Goal: Task Accomplishment & Management: Use online tool/utility

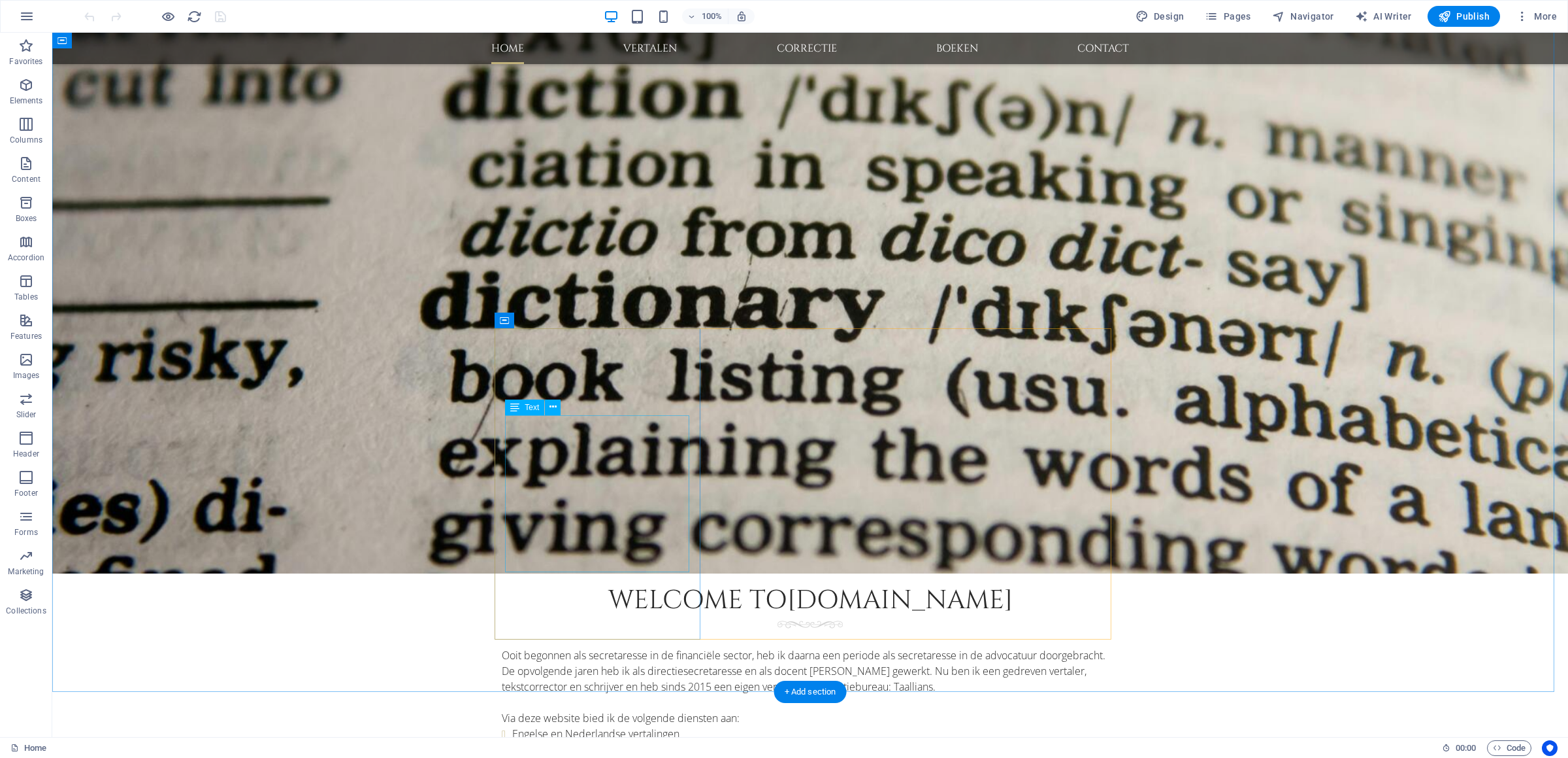
scroll to position [732, 0]
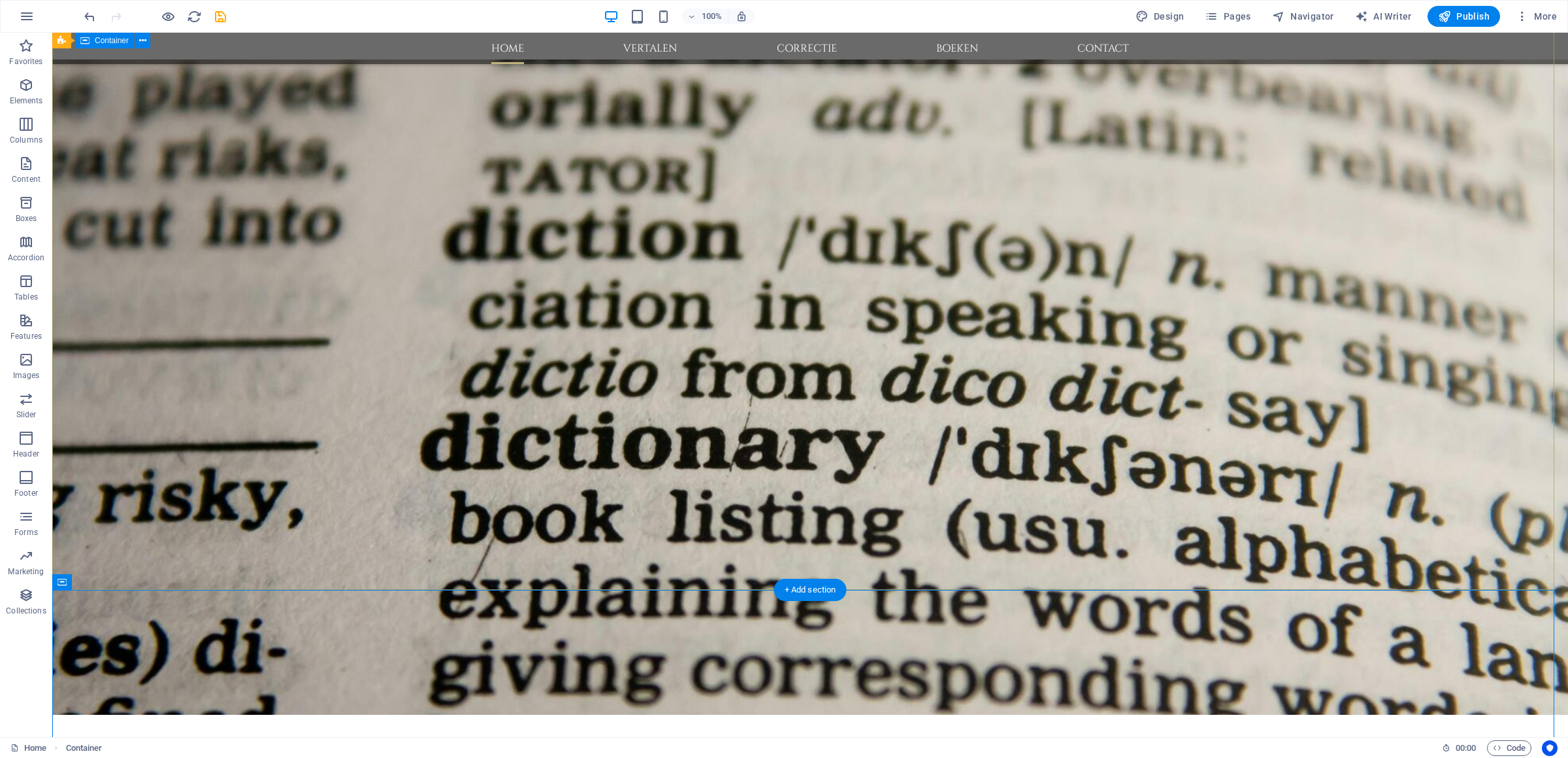
scroll to position [40, 0]
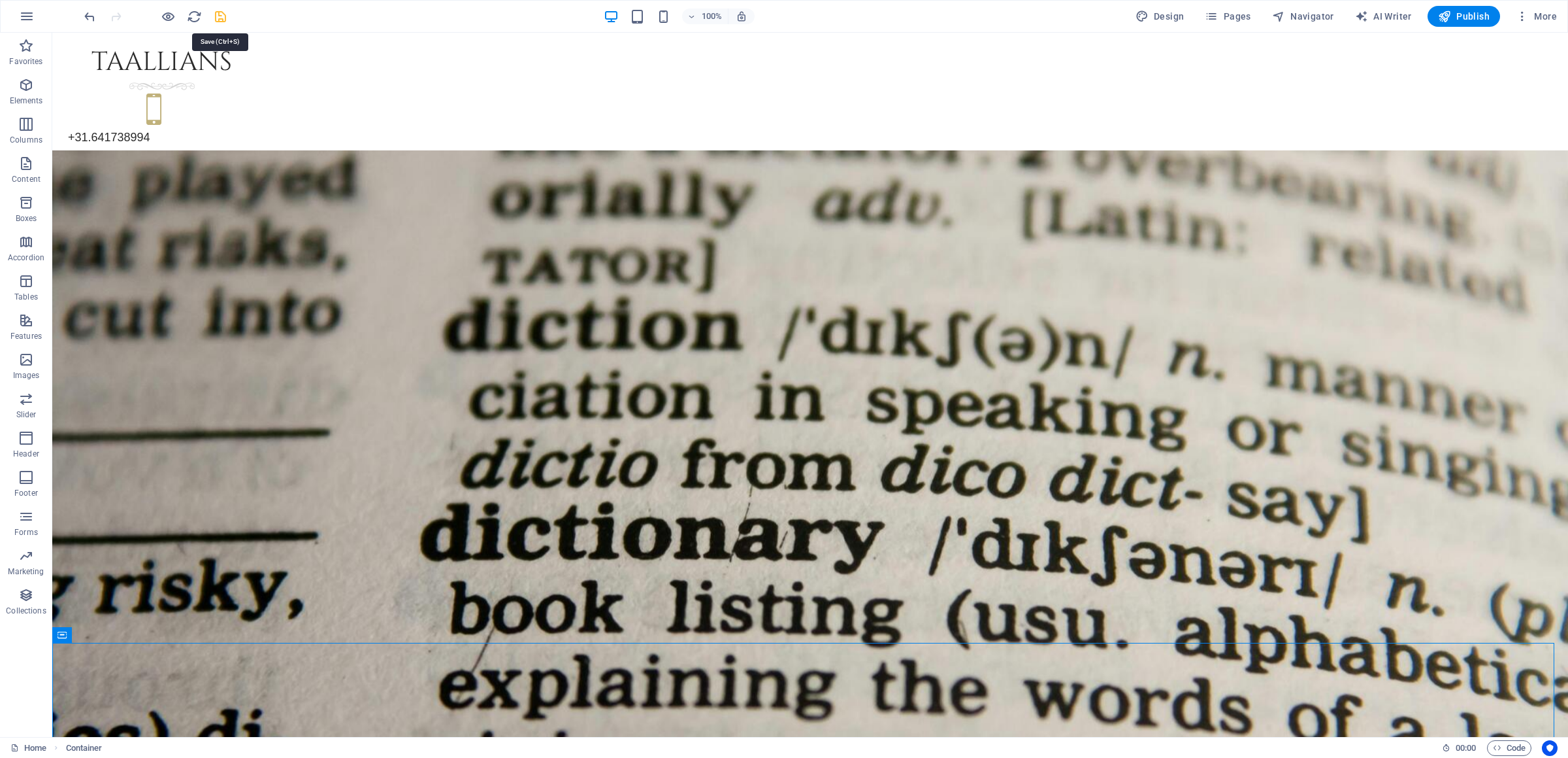
click at [221, 18] on icon "save" at bounding box center [220, 16] width 15 height 15
click at [1239, 16] on span "Pages" at bounding box center [1227, 16] width 46 height 13
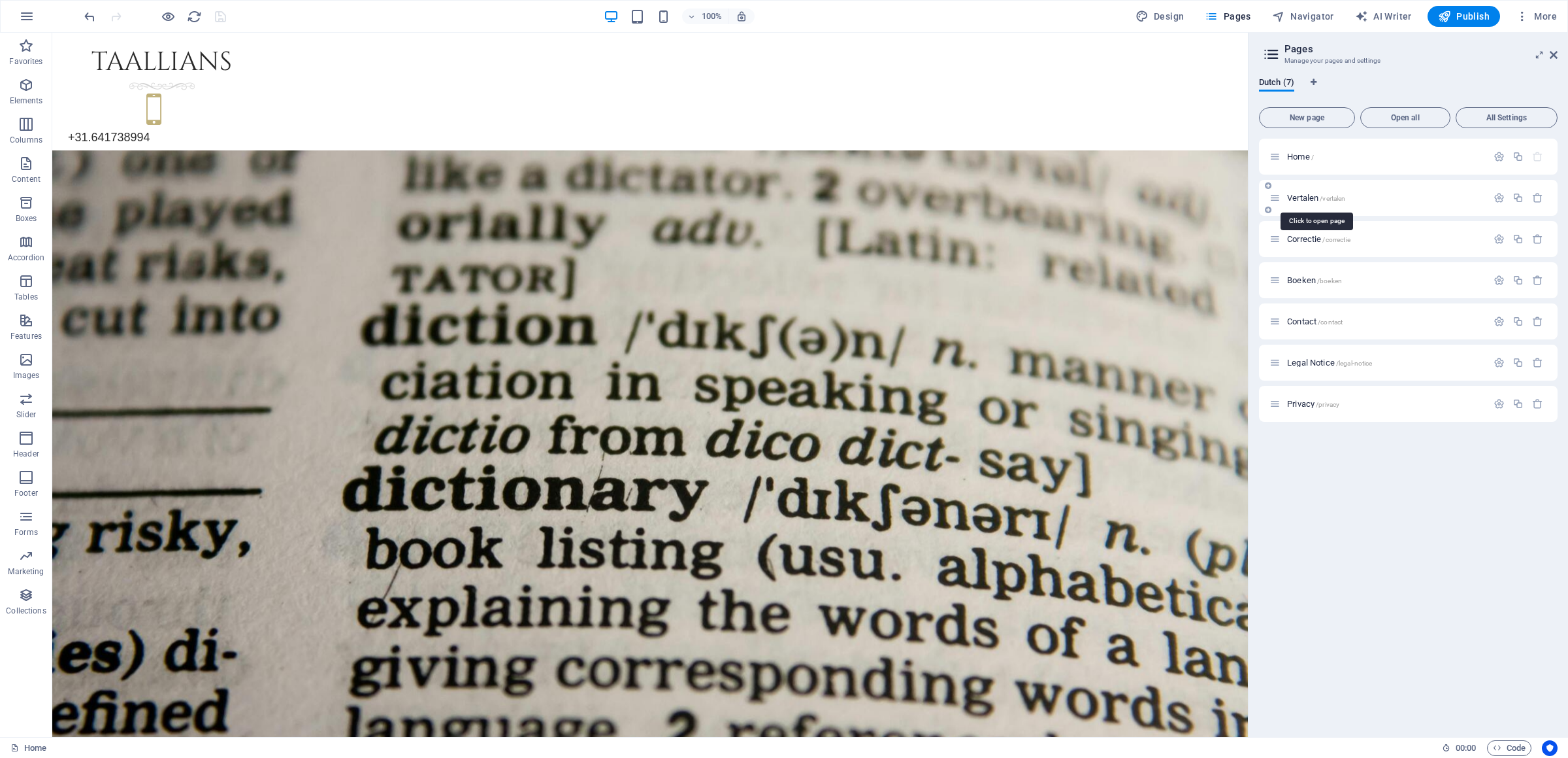
click at [1313, 200] on span "Vertalen /vertalen" at bounding box center [1316, 197] width 58 height 10
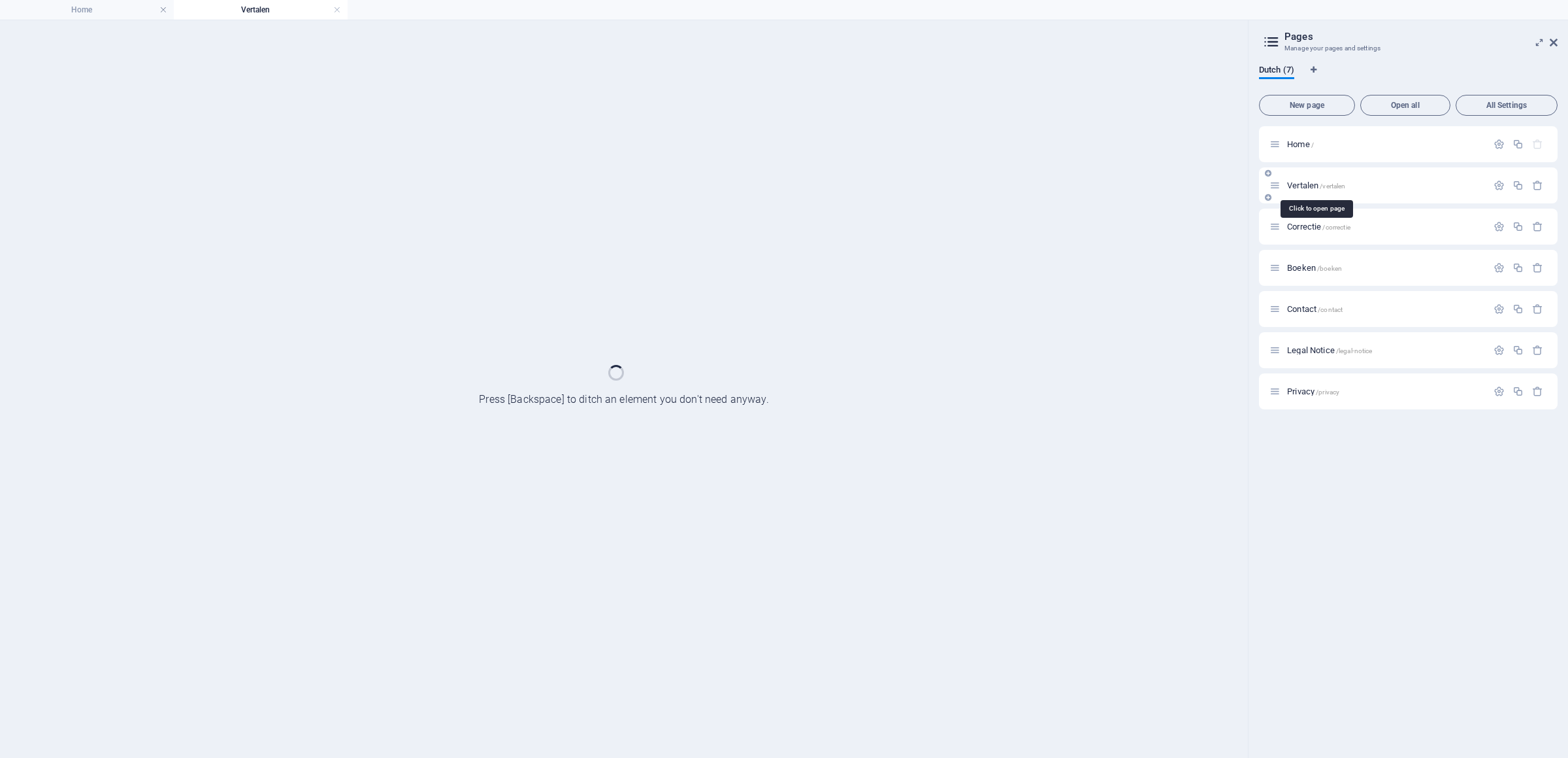
click at [1313, 200] on div "Vertalen /vertalen" at bounding box center [1408, 185] width 299 height 36
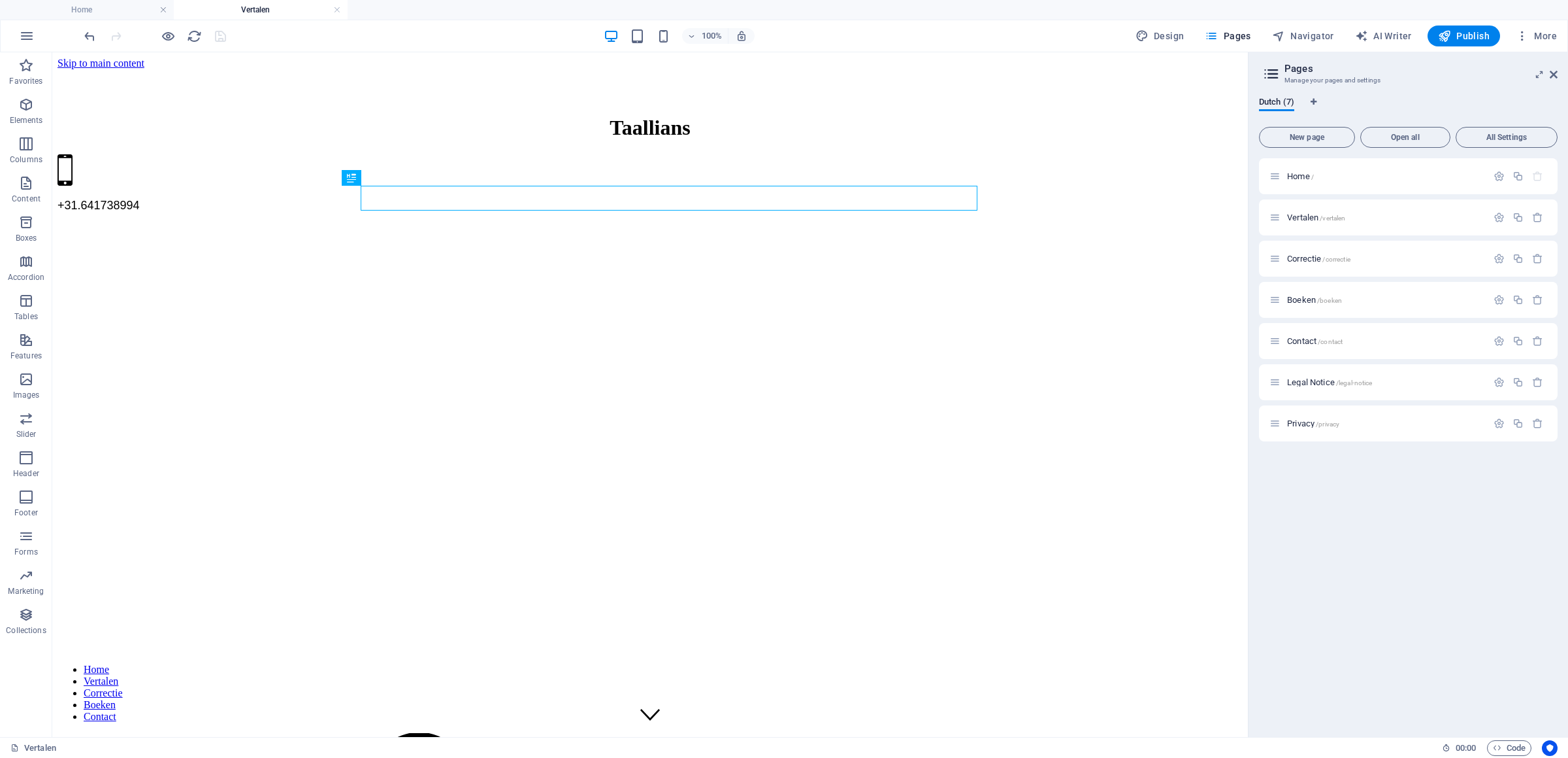
scroll to position [0, 0]
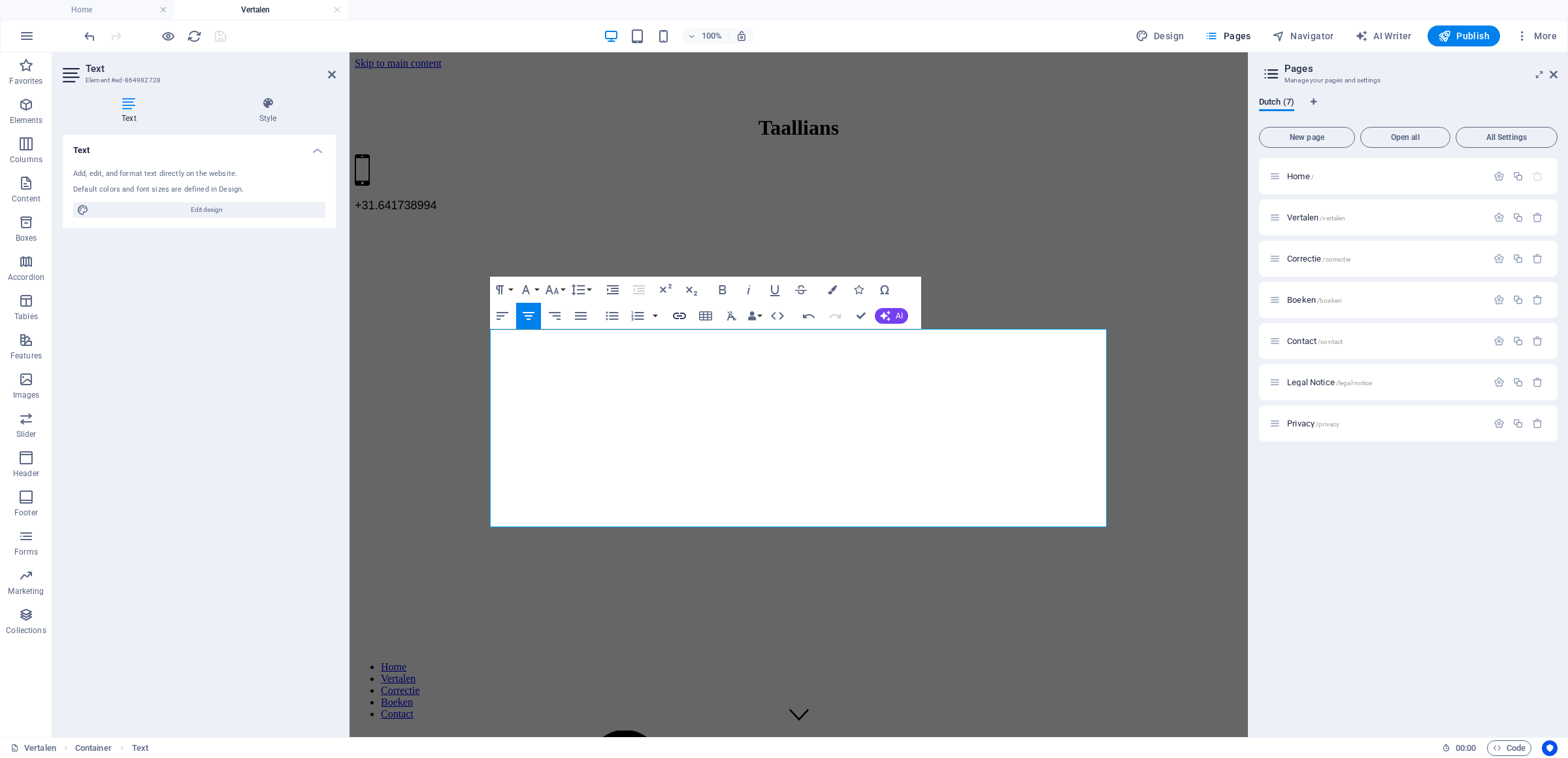
click at [686, 312] on icon "button" at bounding box center [679, 316] width 16 height 16
click at [868, 343] on button "Choose Link" at bounding box center [863, 346] width 25 height 21
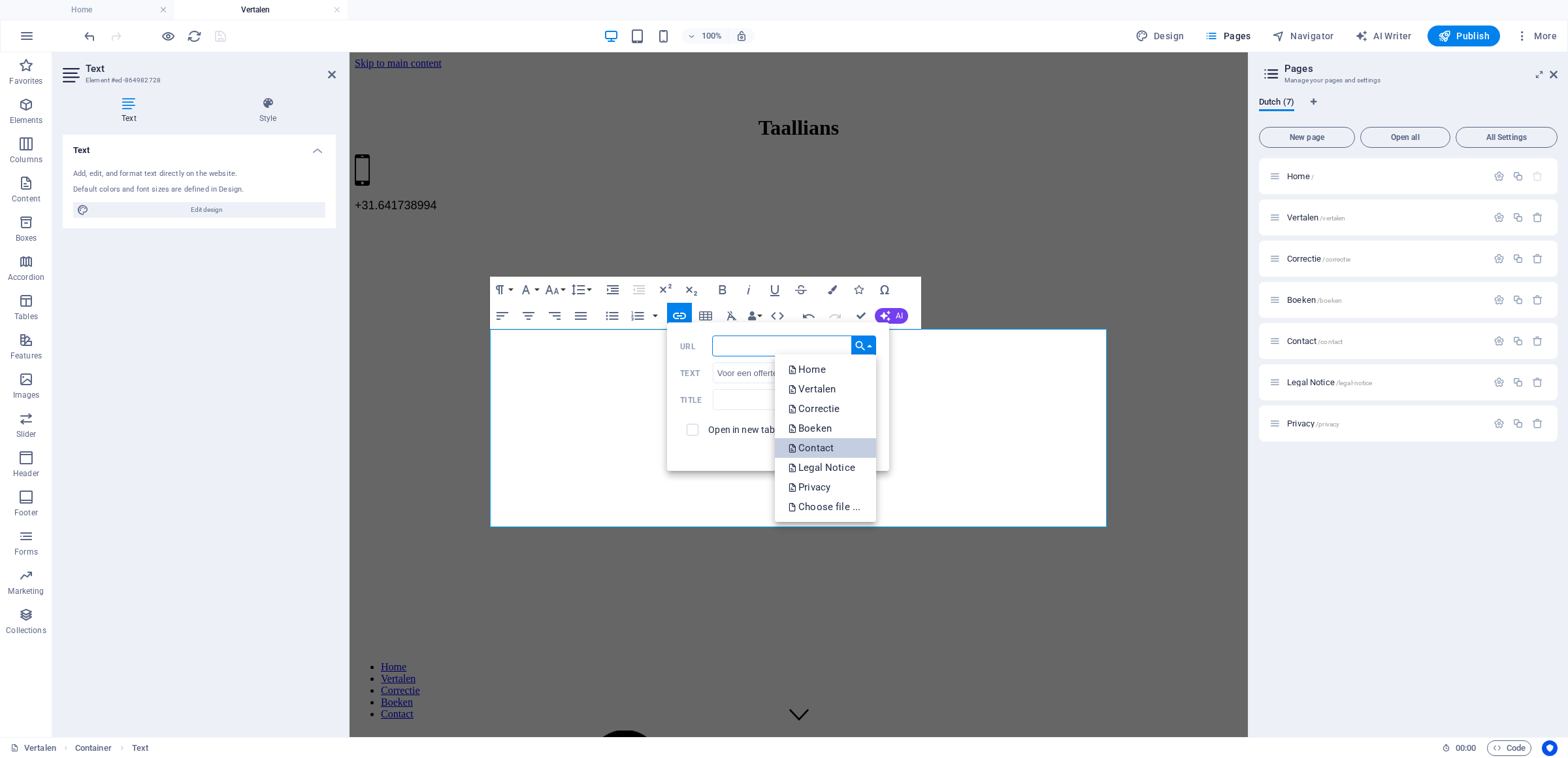
click at [833, 439] on p "Contact" at bounding box center [812, 447] width 49 height 20
type input "/contact"
click at [852, 448] on button "Insert" at bounding box center [861, 450] width 34 height 16
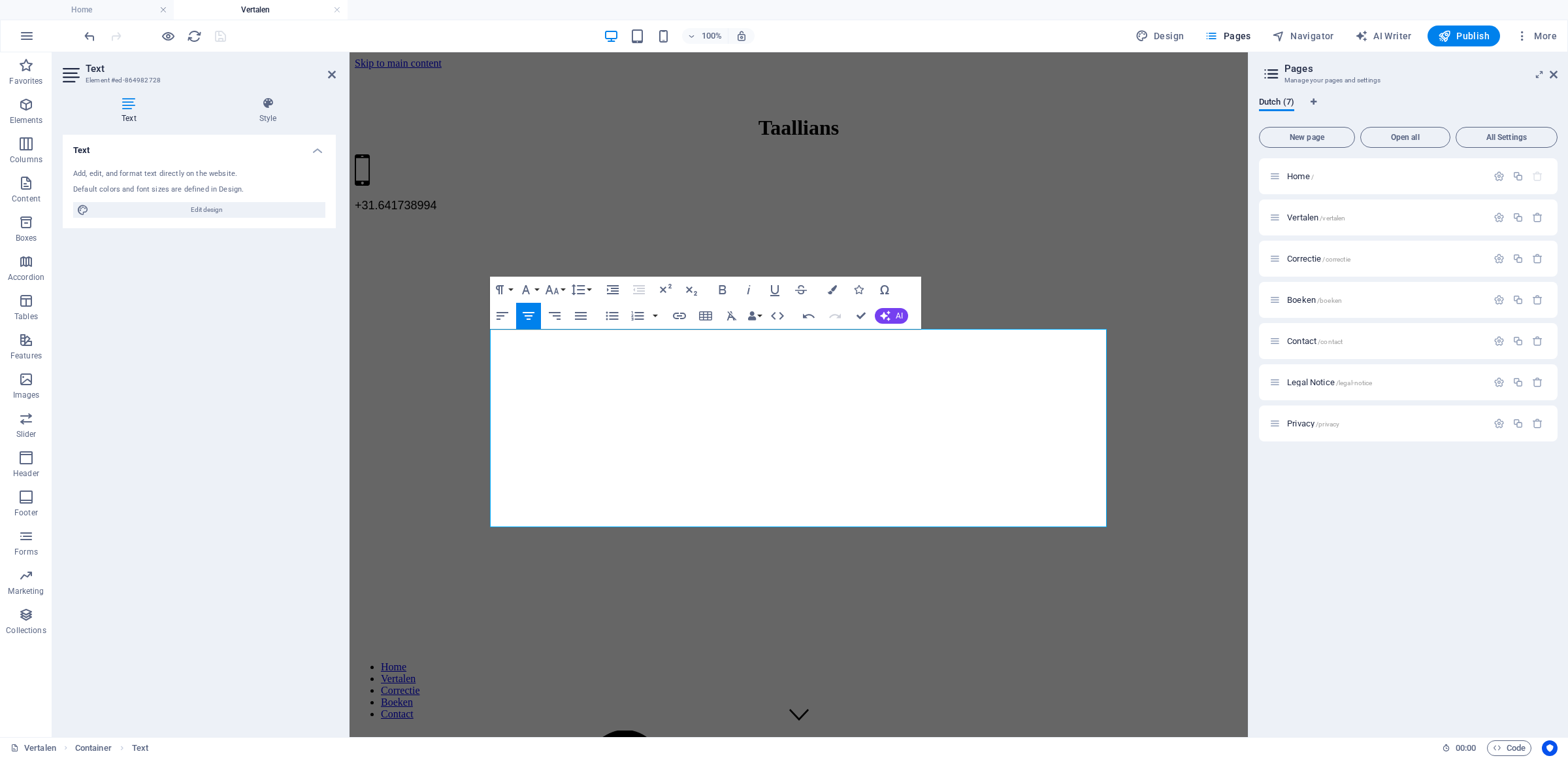
click at [0, 0] on div "Reference" at bounding box center [0, 0] width 0 height 0
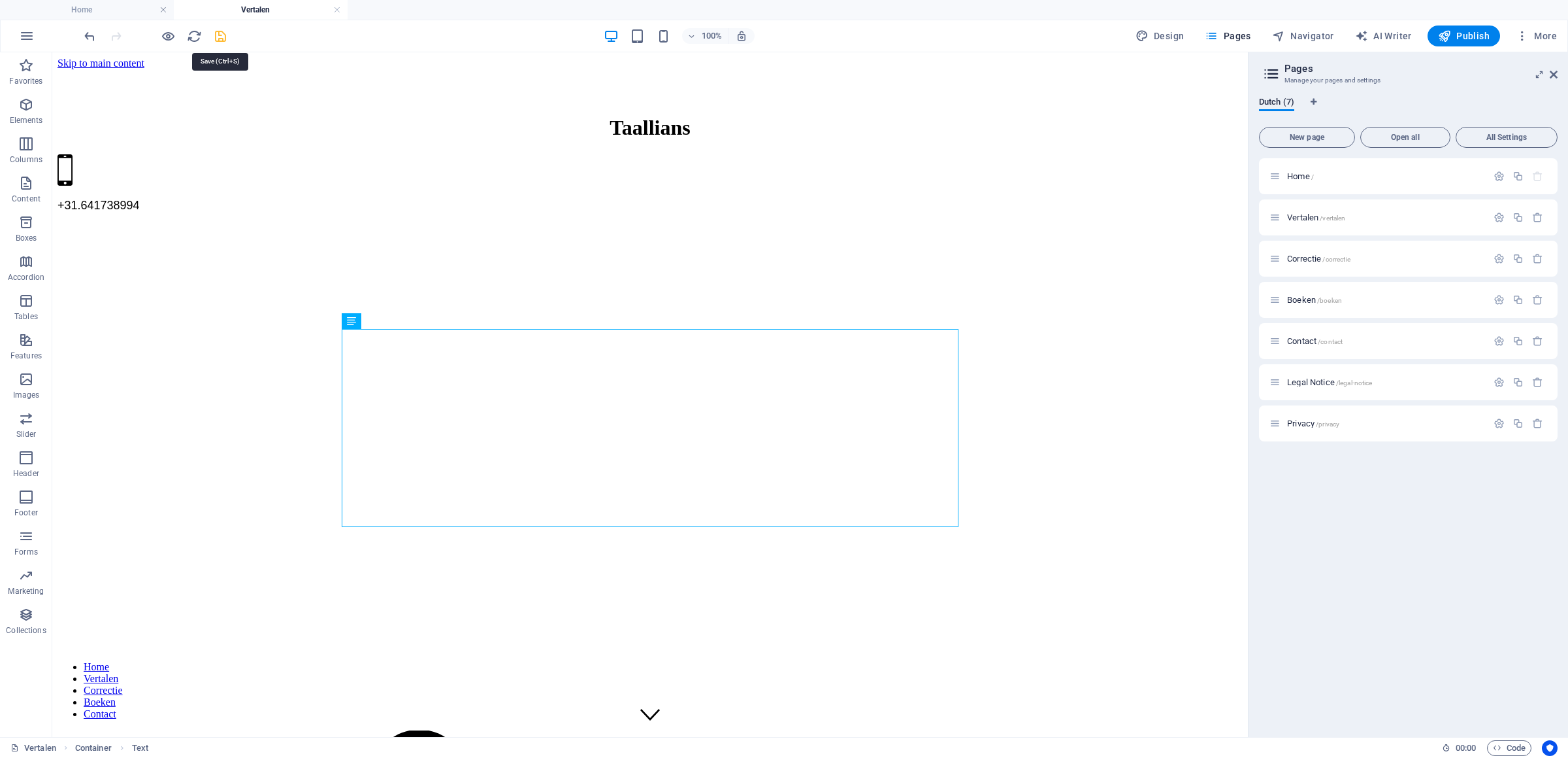
click at [226, 38] on icon "save" at bounding box center [220, 36] width 15 height 15
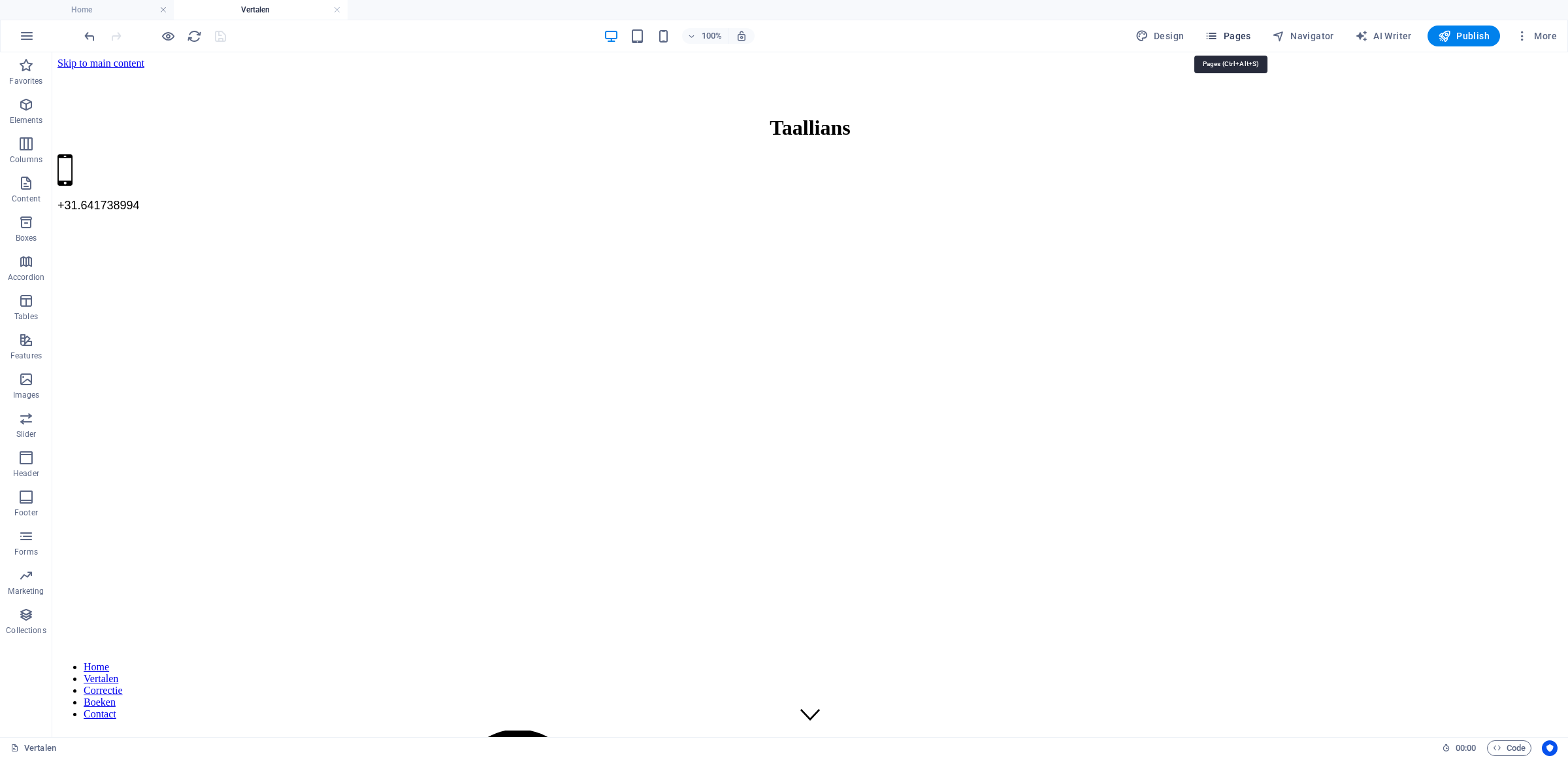
click at [1239, 34] on span "Pages" at bounding box center [1227, 36] width 46 height 13
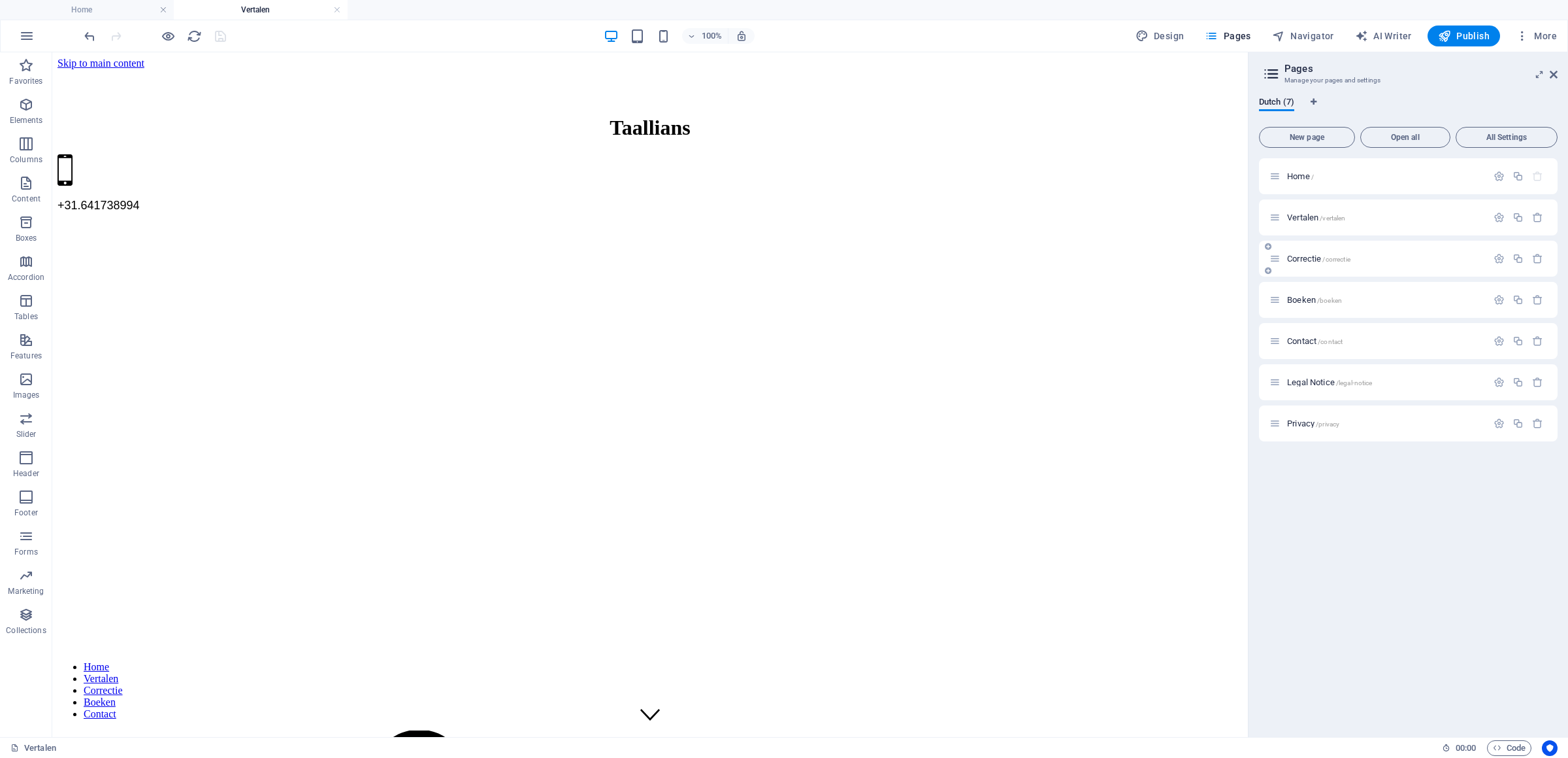
click at [1298, 249] on div "Correctie /correctie" at bounding box center [1408, 258] width 299 height 36
click at [1307, 259] on span "Correctie /correctie" at bounding box center [1318, 259] width 63 height 10
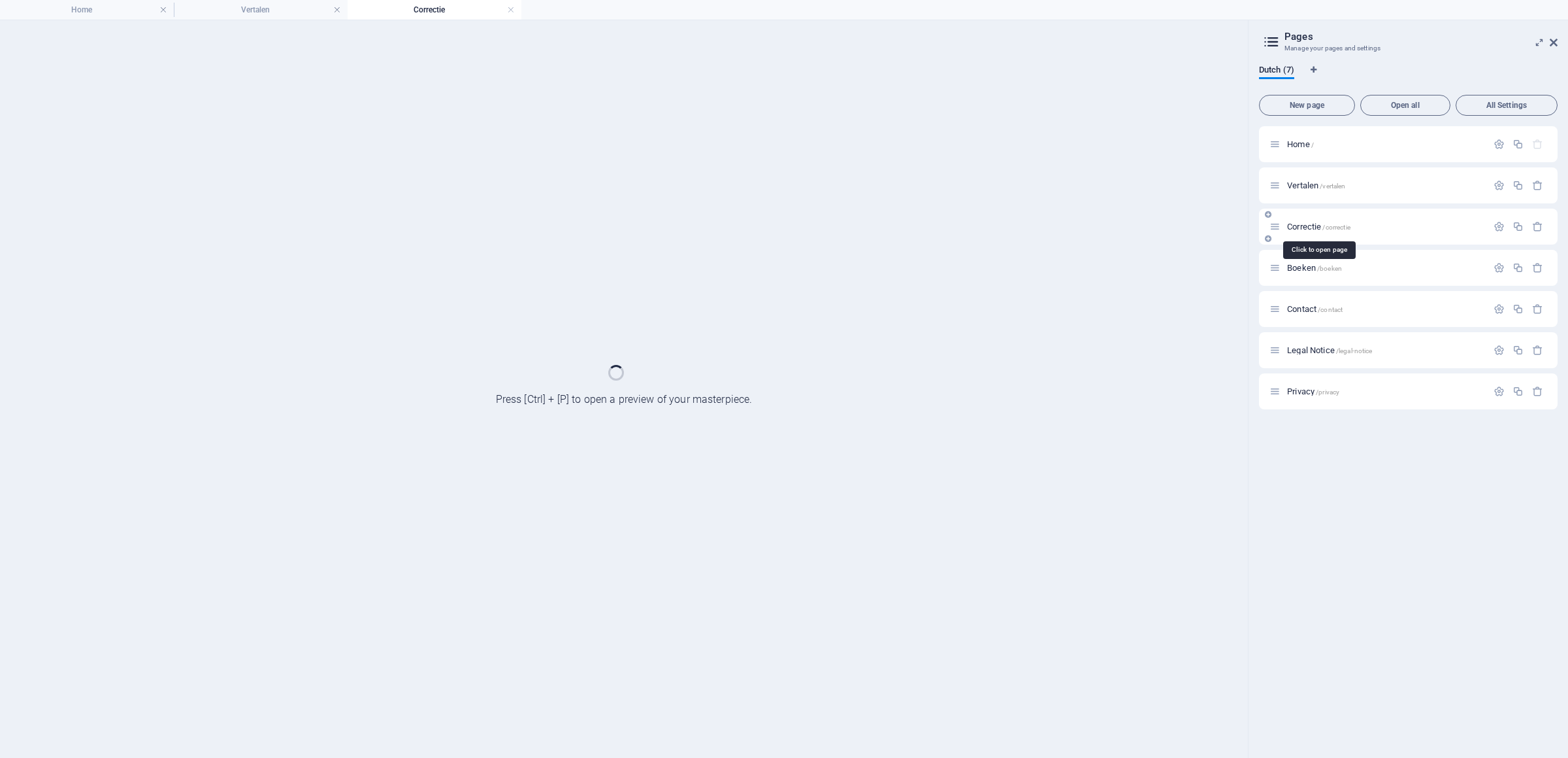
click at [1307, 259] on div "Boeken /boeken" at bounding box center [1408, 268] width 299 height 36
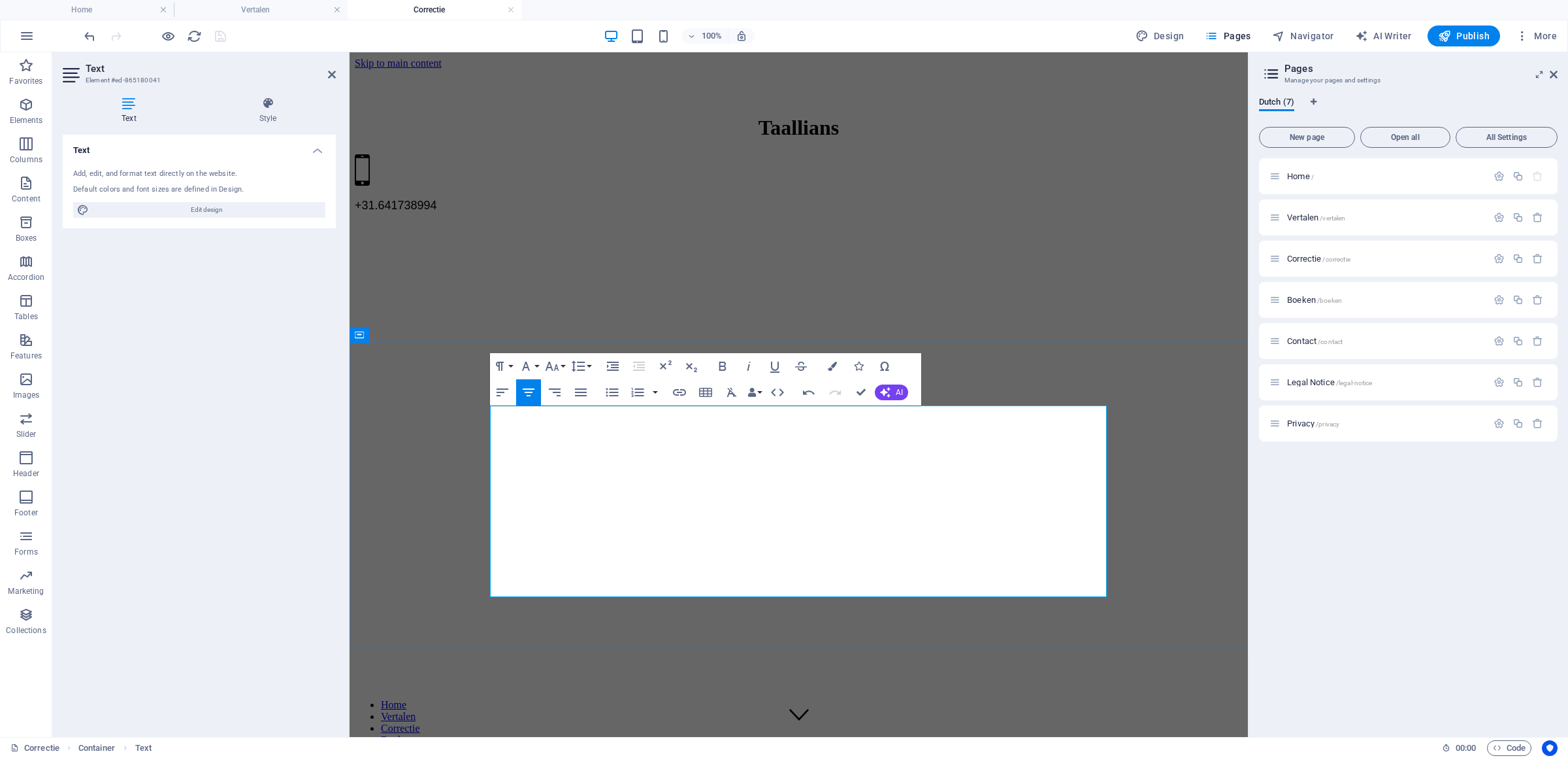
click at [680, 395] on icon "button" at bounding box center [679, 392] width 13 height 6
click at [879, 419] on div "Back Choose Link Home Vertalen Correctie Boeken Contact Legal Notice Privacy Ch…" at bounding box center [778, 473] width 222 height 149
click at [869, 420] on button "Choose Link" at bounding box center [863, 423] width 25 height 21
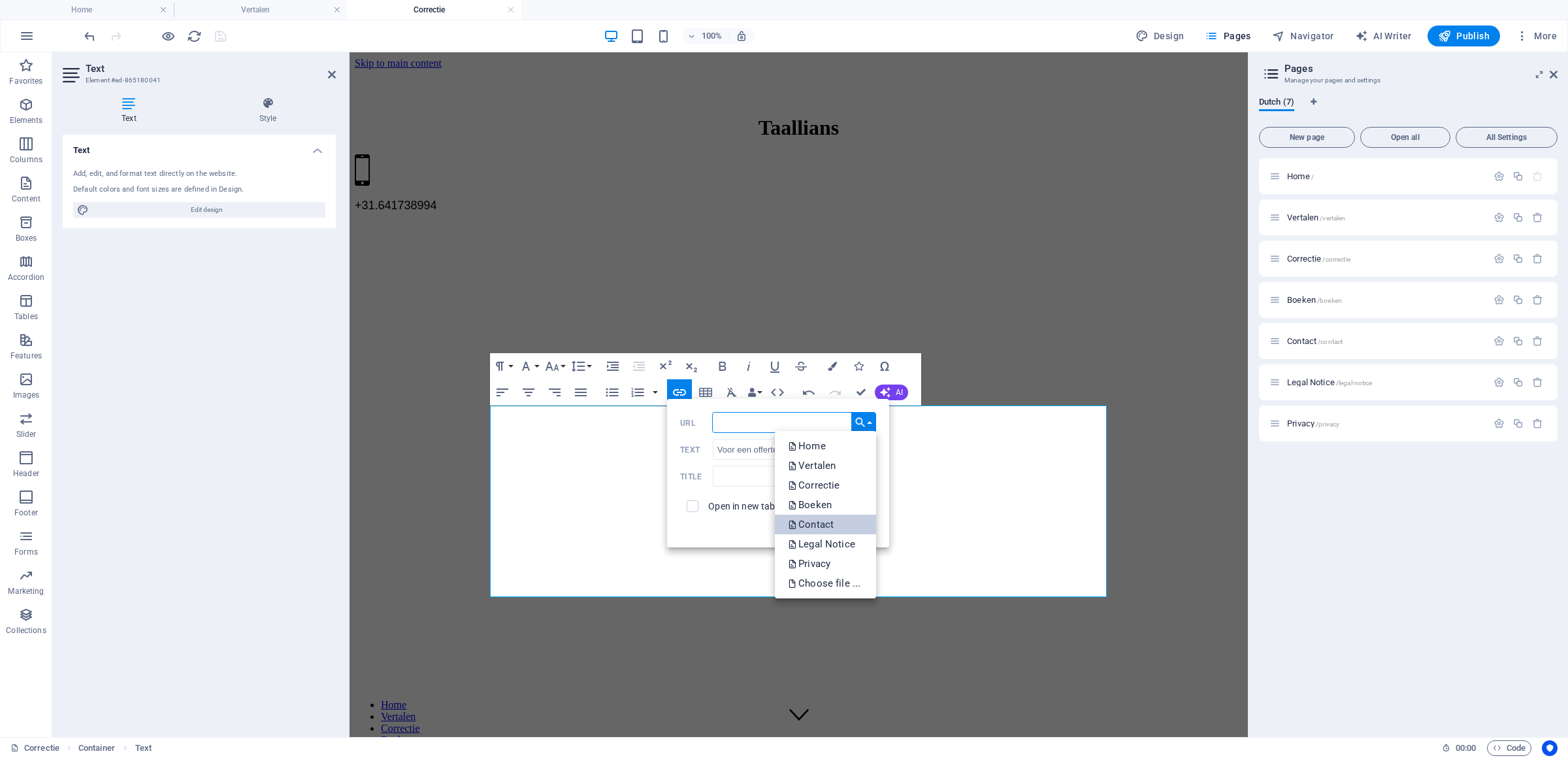
click at [821, 517] on p "Contact" at bounding box center [812, 524] width 49 height 20
type input "/contact"
click at [860, 526] on button "Update" at bounding box center [856, 526] width 39 height 16
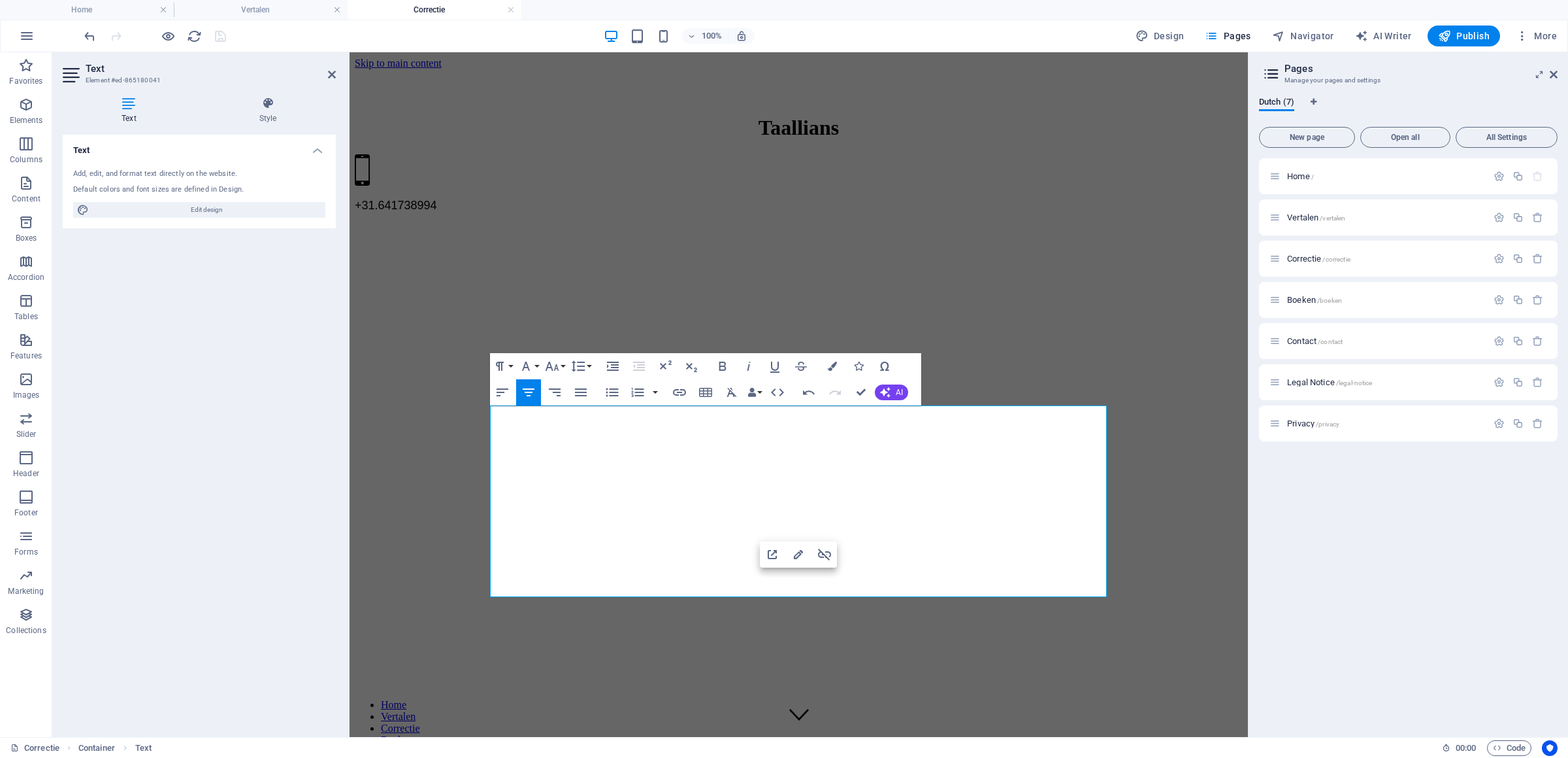
click at [264, 34] on div "100% Design Pages Navigator AI Writer Publish More" at bounding box center [822, 36] width 1481 height 21
click at [219, 38] on div at bounding box center [154, 36] width 146 height 21
click at [1317, 303] on span "Boeken /boeken" at bounding box center [1314, 300] width 55 height 10
click at [1317, 333] on div "Contact /contact" at bounding box center [1378, 340] width 218 height 15
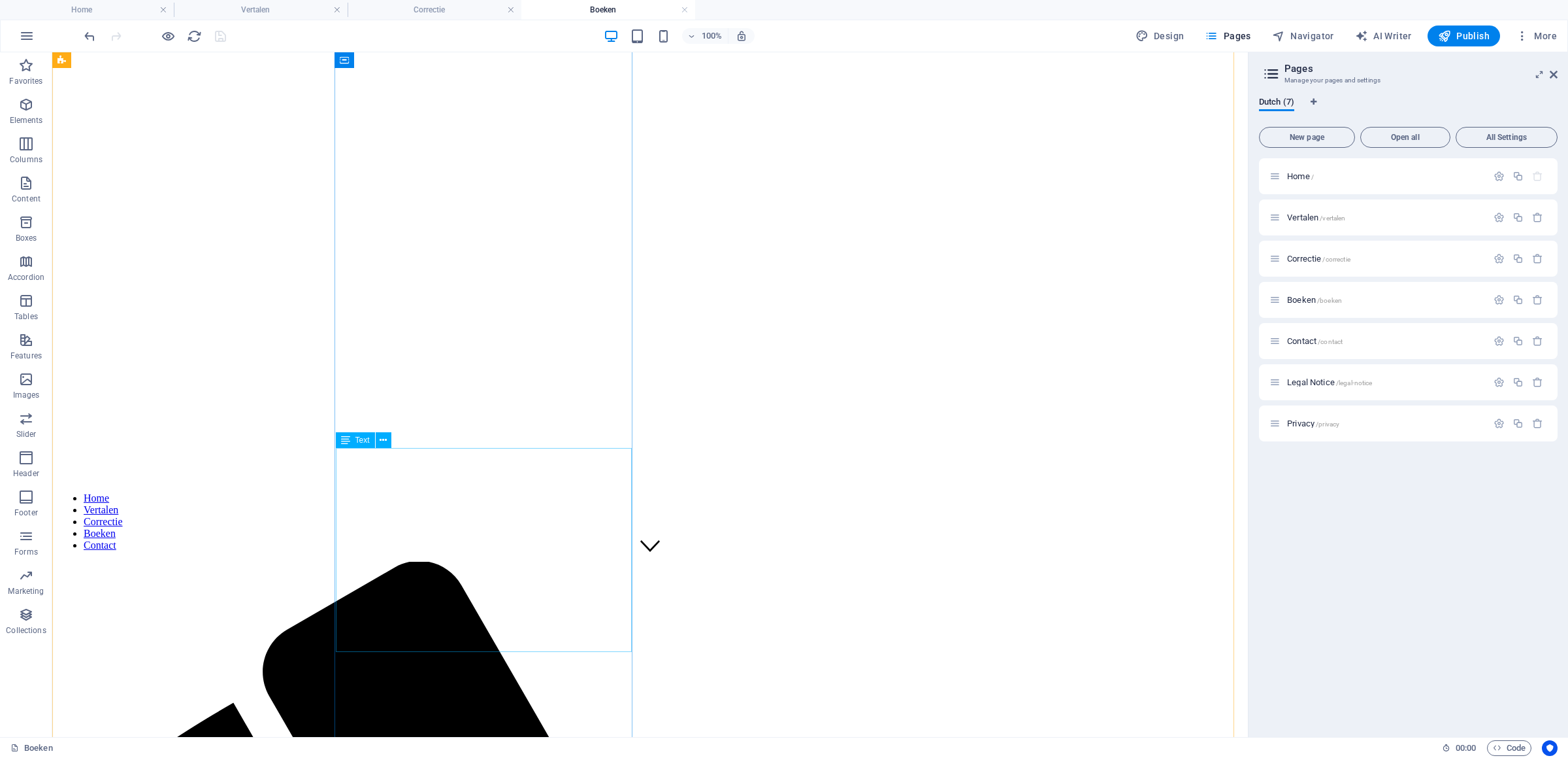
scroll to position [85, 0]
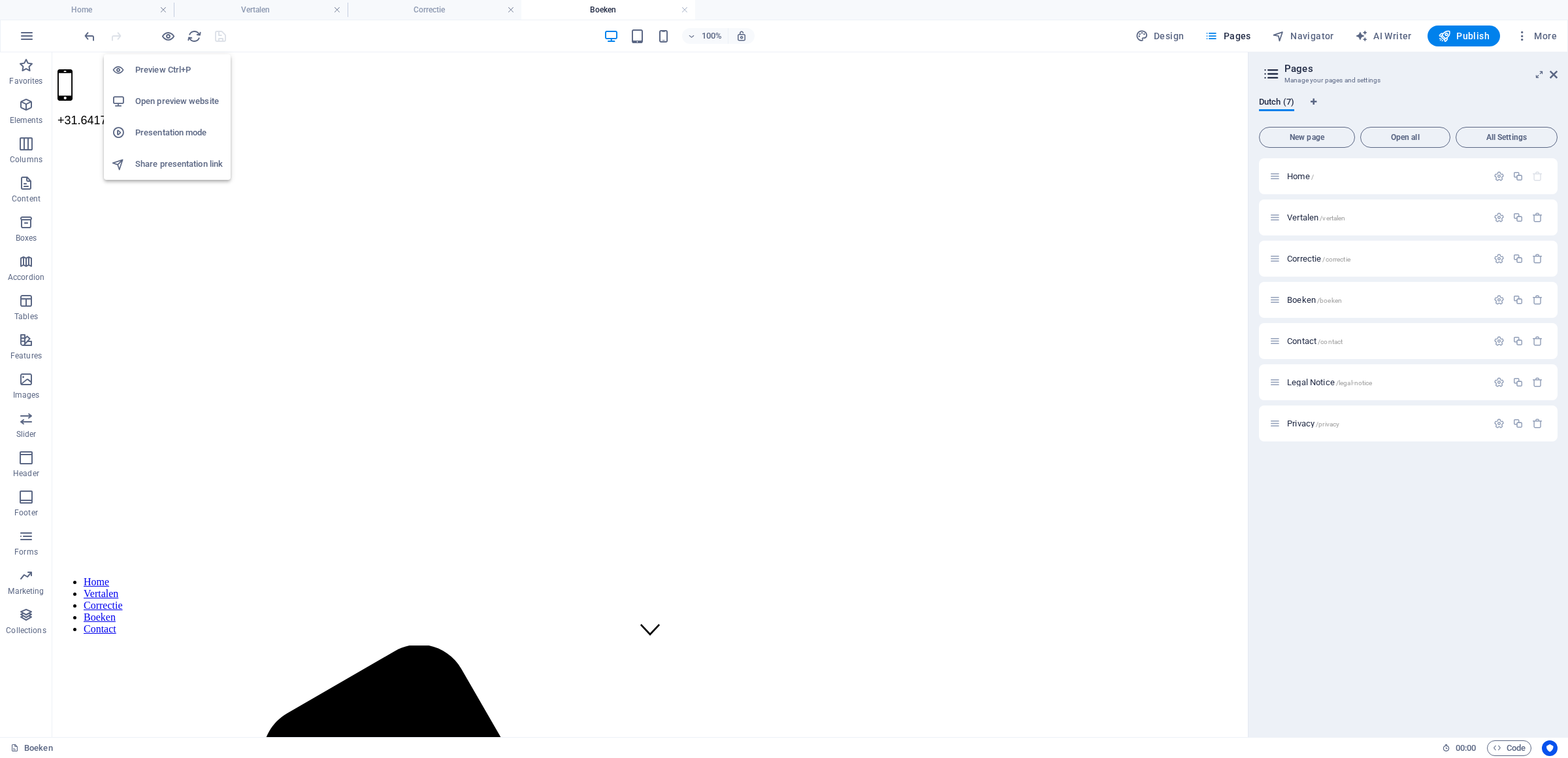
click at [160, 98] on h6 "Open preview website" at bounding box center [179, 101] width 88 height 16
